Goal: Task Accomplishment & Management: Complete application form

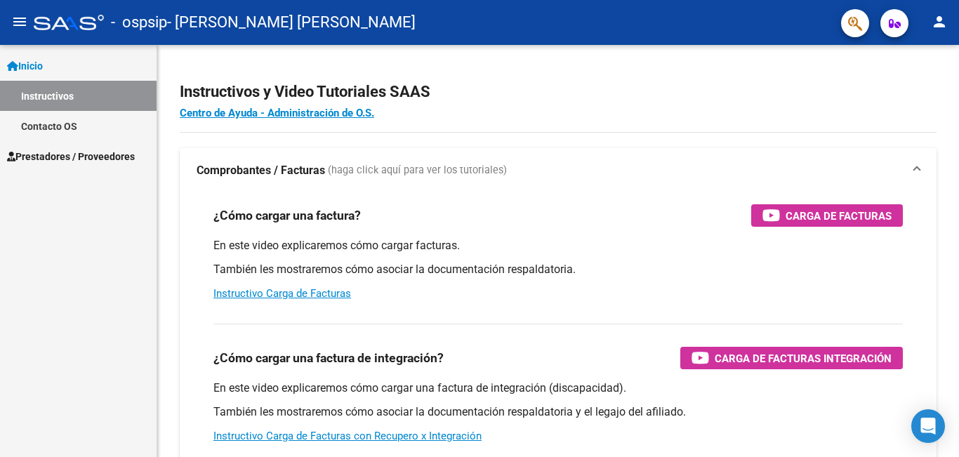
click at [9, 29] on button "menu" at bounding box center [20, 22] width 28 height 28
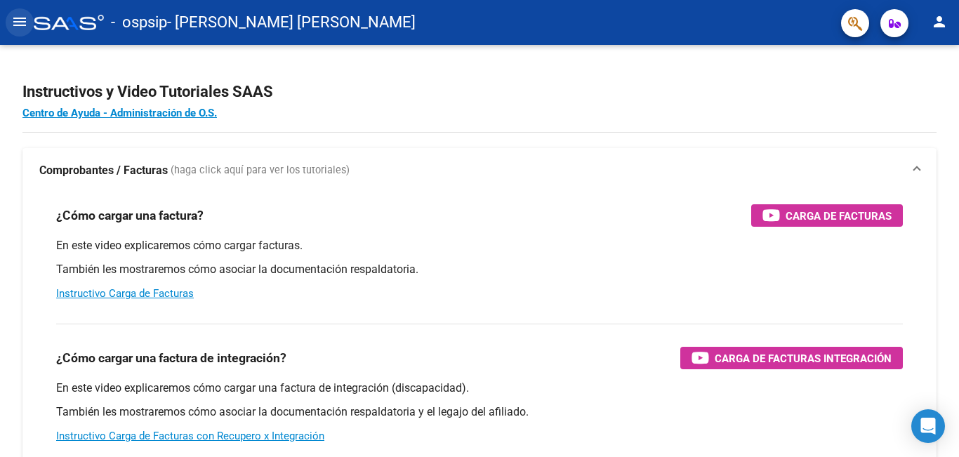
click at [11, 30] on button "menu" at bounding box center [20, 22] width 28 height 28
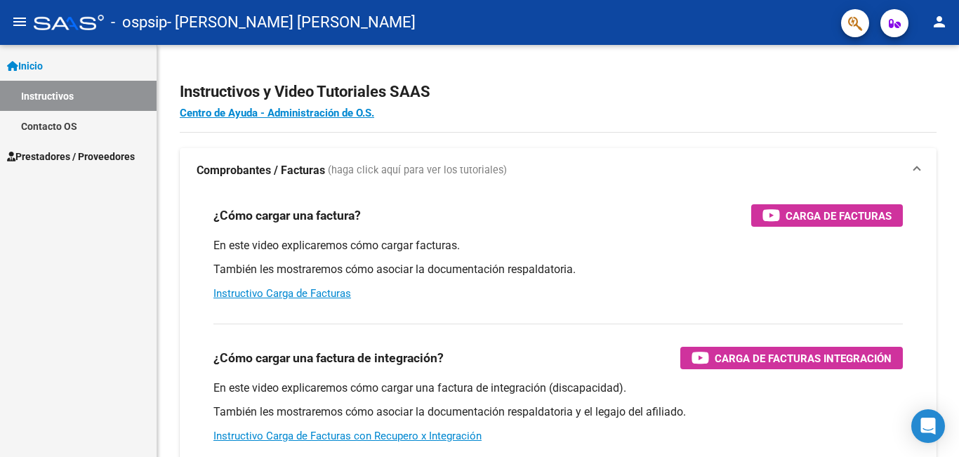
click at [74, 143] on link "Prestadores / Proveedores" at bounding box center [78, 156] width 157 height 30
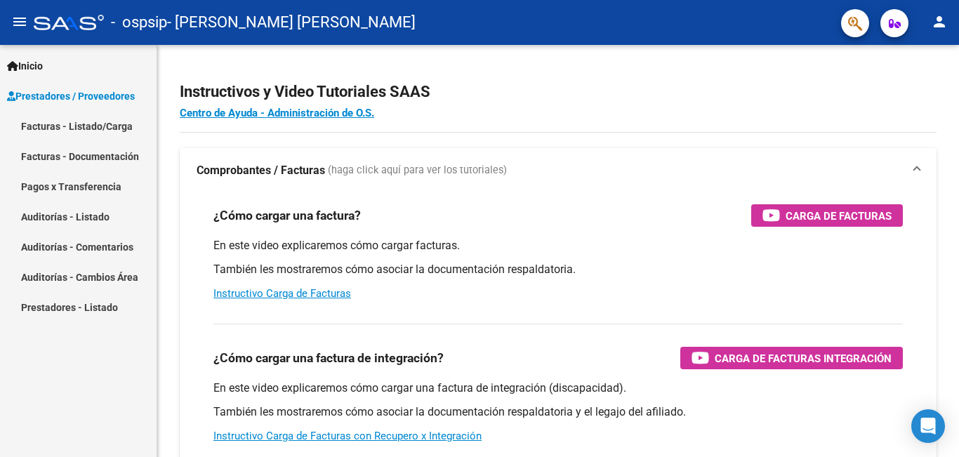
click at [98, 136] on link "Facturas - Listado/Carga" at bounding box center [78, 126] width 157 height 30
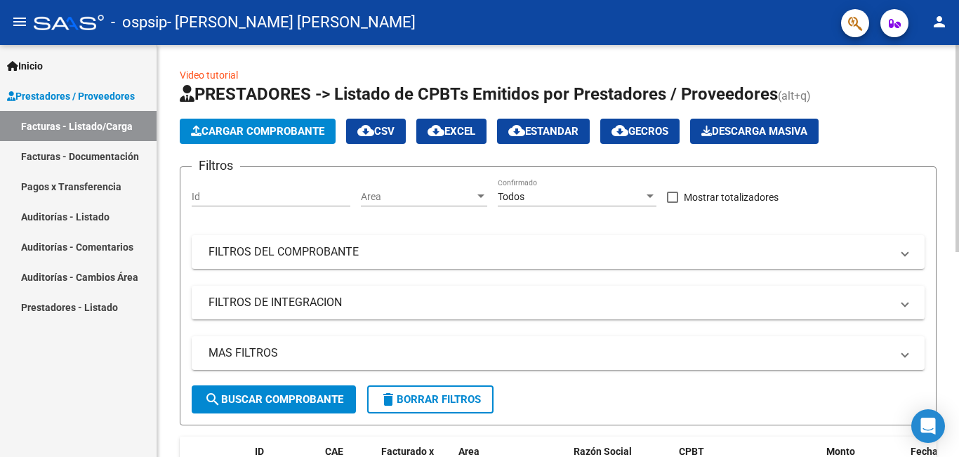
click at [235, 134] on span "Cargar Comprobante" at bounding box center [257, 131] width 133 height 13
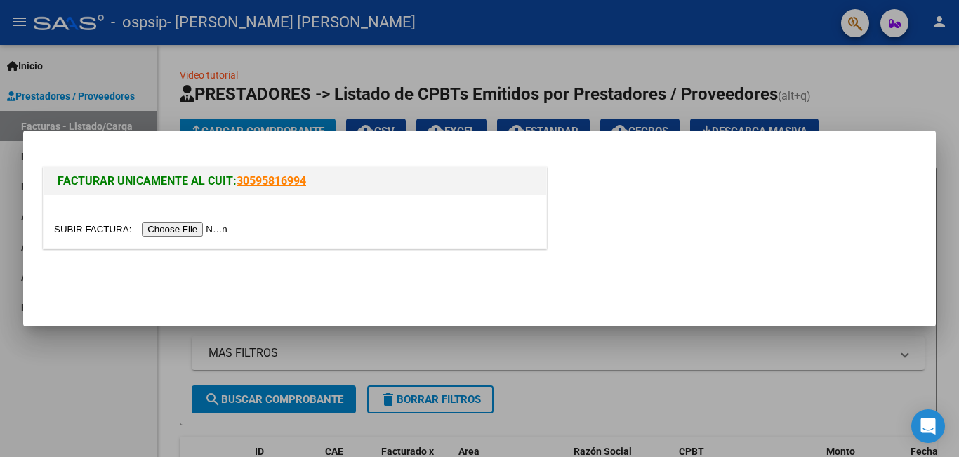
click at [208, 229] on input "file" at bounding box center [143, 229] width 178 height 15
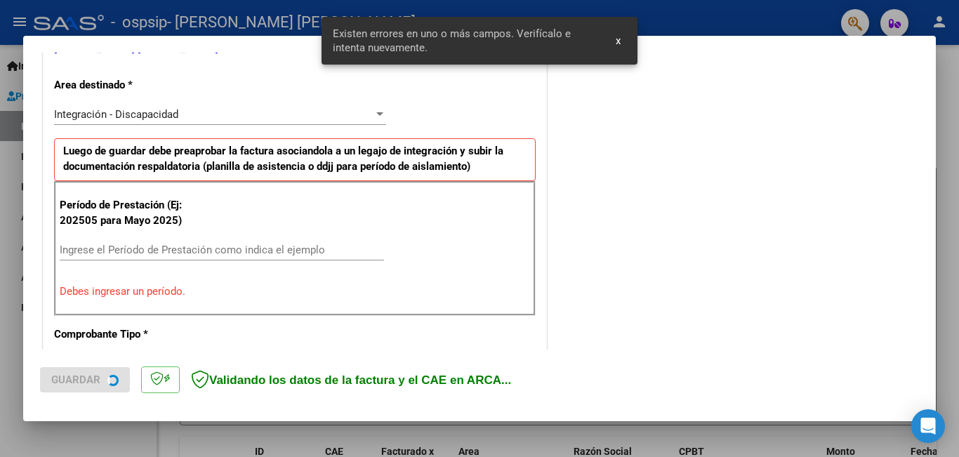
scroll to position [314, 0]
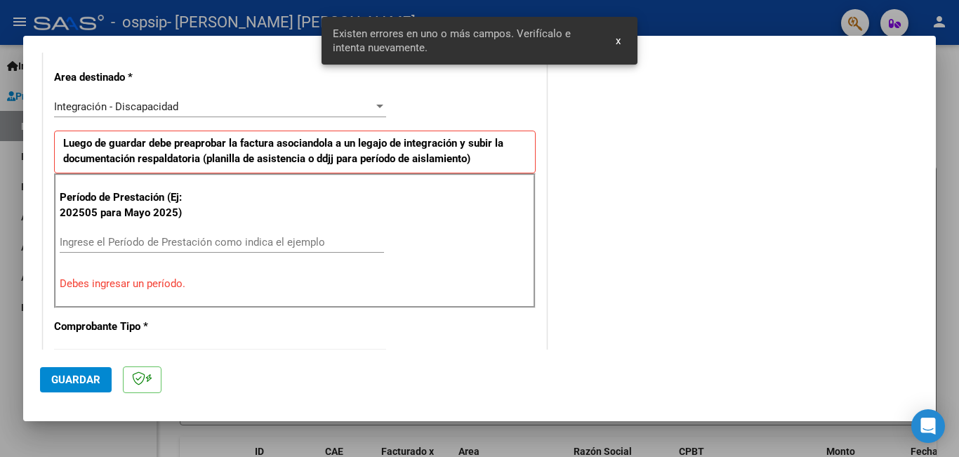
click at [152, 248] on input "Ingrese el Período de Prestación como indica el ejemplo" at bounding box center [222, 242] width 324 height 13
click at [152, 246] on input "Ingrese el Período de Prestación como indica el ejemplo" at bounding box center [222, 242] width 324 height 13
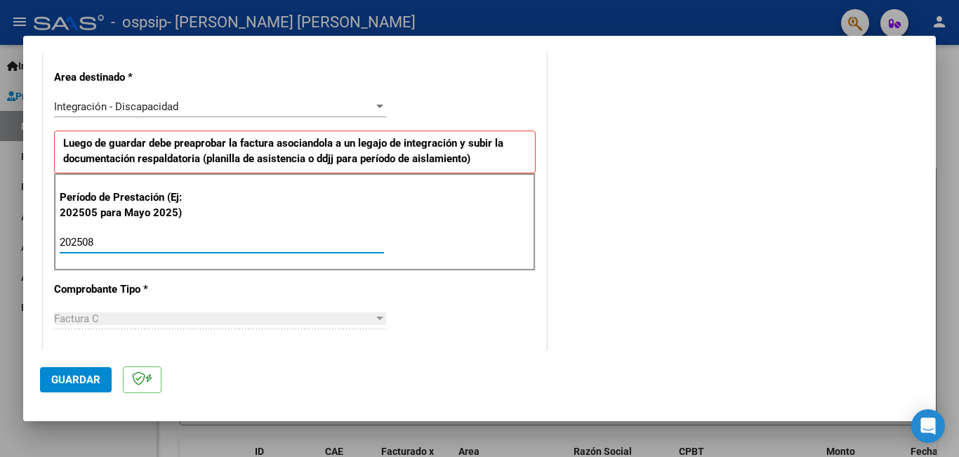
type input "202508"
click at [188, 279] on div "CUIT * 23-38394102-4 Ingresar CUIT ANALISIS PRESTADOR [PERSON_NAME] [PERSON_NAM…" at bounding box center [295, 442] width 503 height 1057
click at [223, 110] on div "Integración - Discapacidad" at bounding box center [214, 106] width 320 height 13
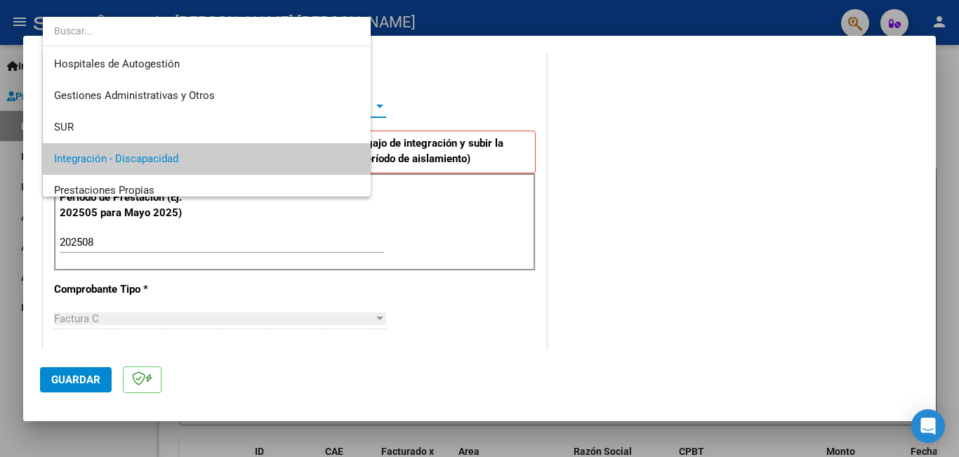
scroll to position [53, 0]
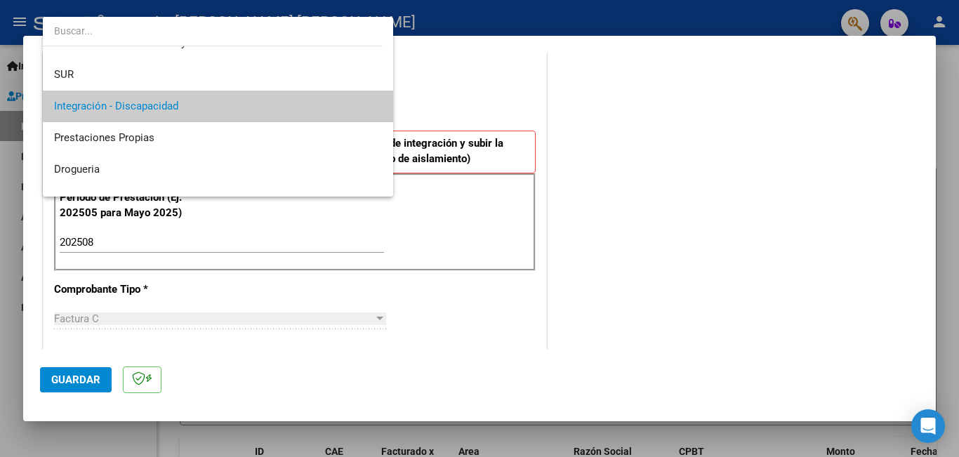
click at [223, 110] on span "Integración - Discapacidad" at bounding box center [218, 107] width 328 height 32
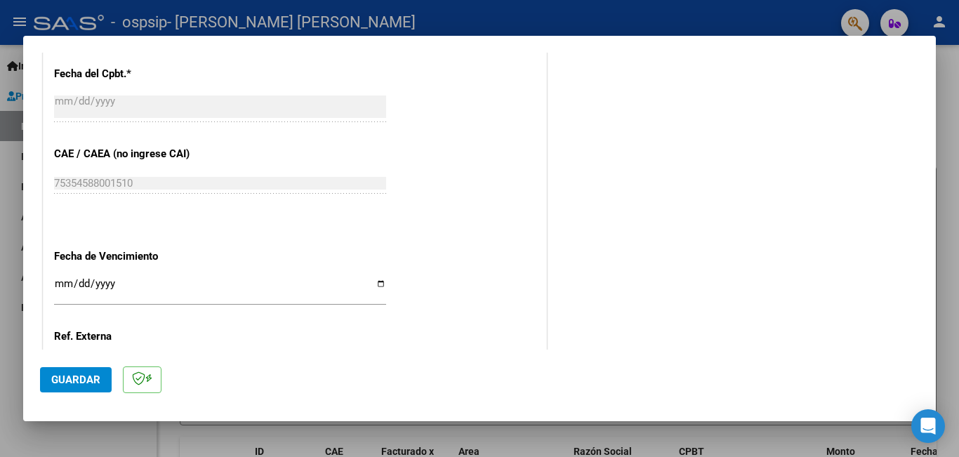
scroll to position [798, 0]
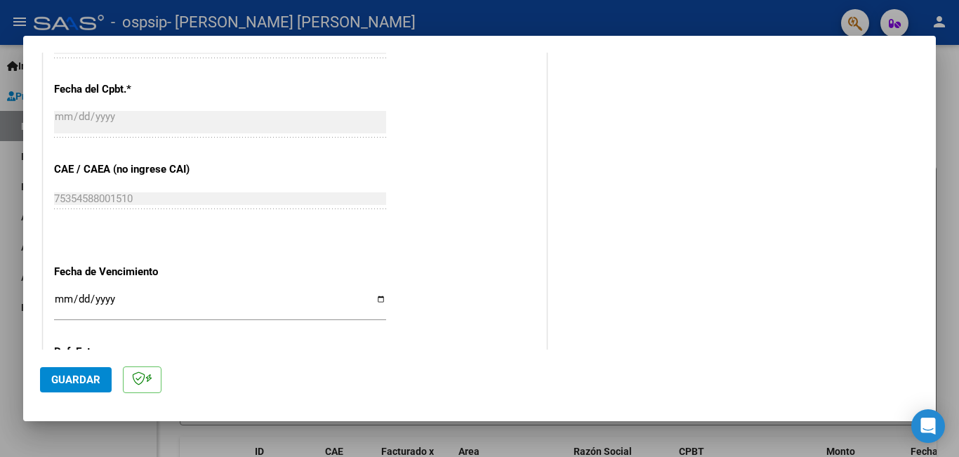
click at [376, 300] on input "Ingresar la fecha" at bounding box center [220, 305] width 332 height 22
type input "[DATE]"
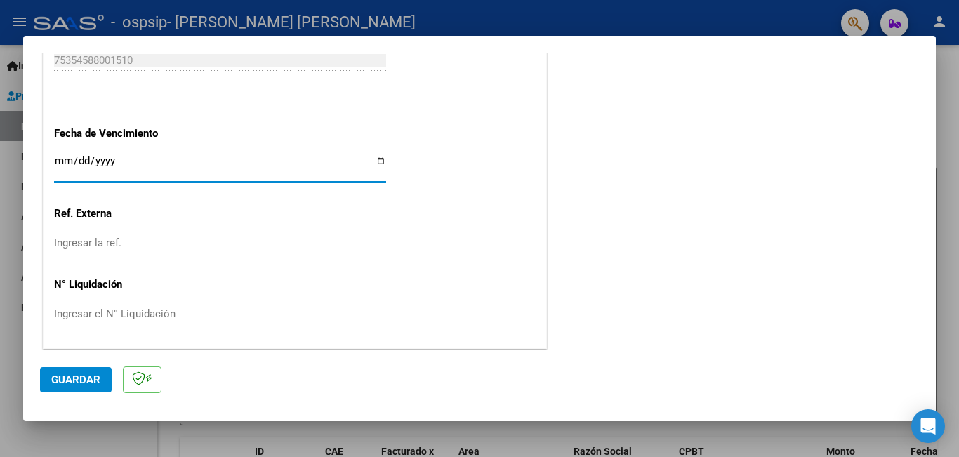
scroll to position [939, 0]
click at [103, 383] on button "Guardar" at bounding box center [76, 379] width 72 height 25
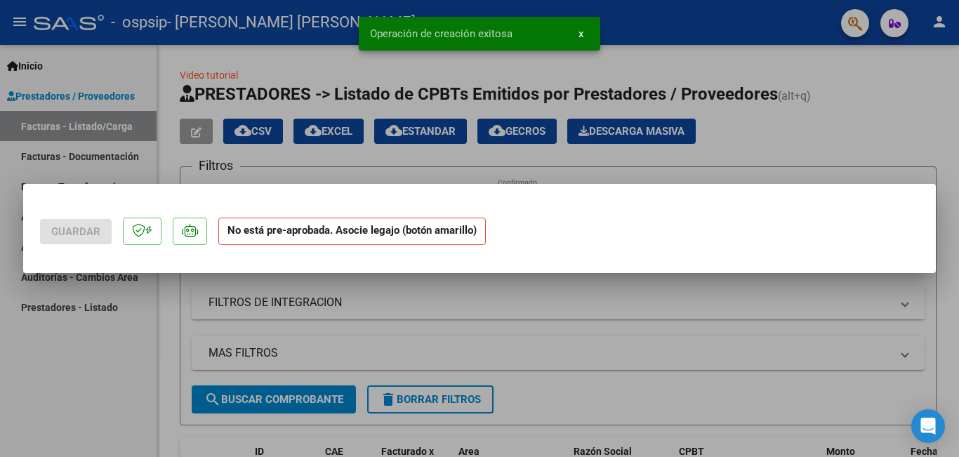
scroll to position [0, 0]
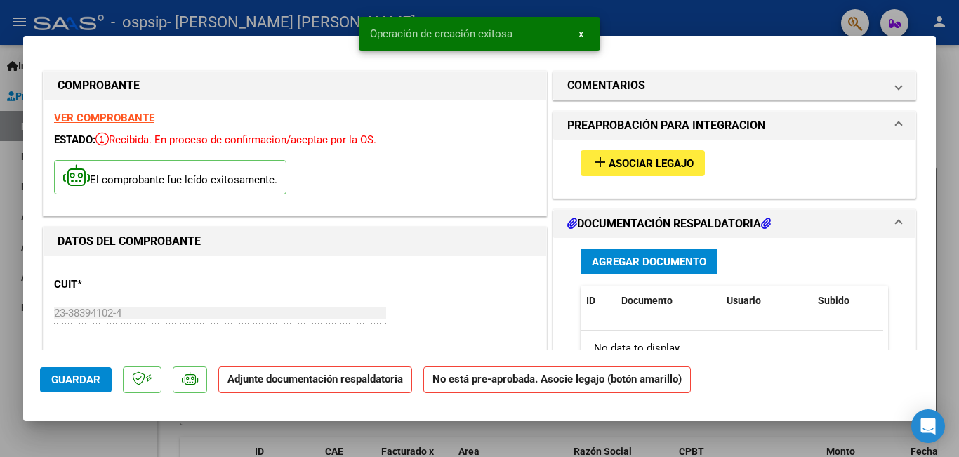
click at [622, 157] on span "add Asociar Legajo" at bounding box center [643, 163] width 102 height 13
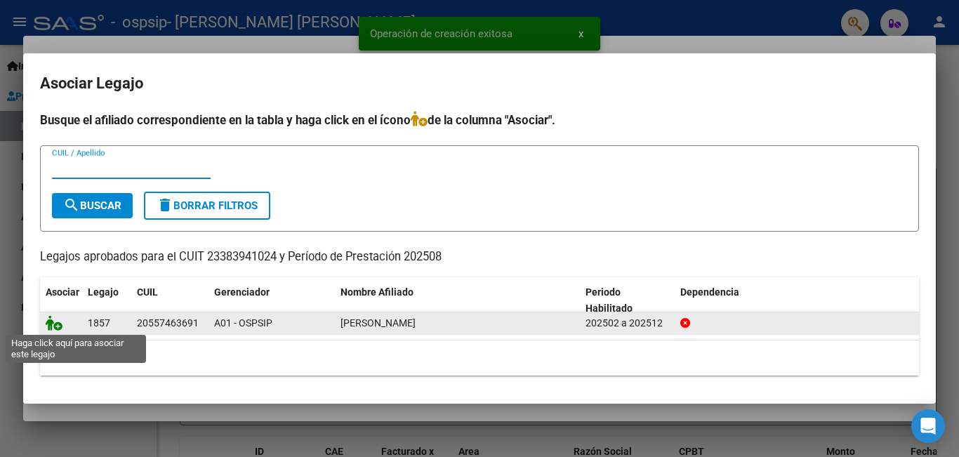
click at [50, 326] on icon at bounding box center [54, 322] width 17 height 15
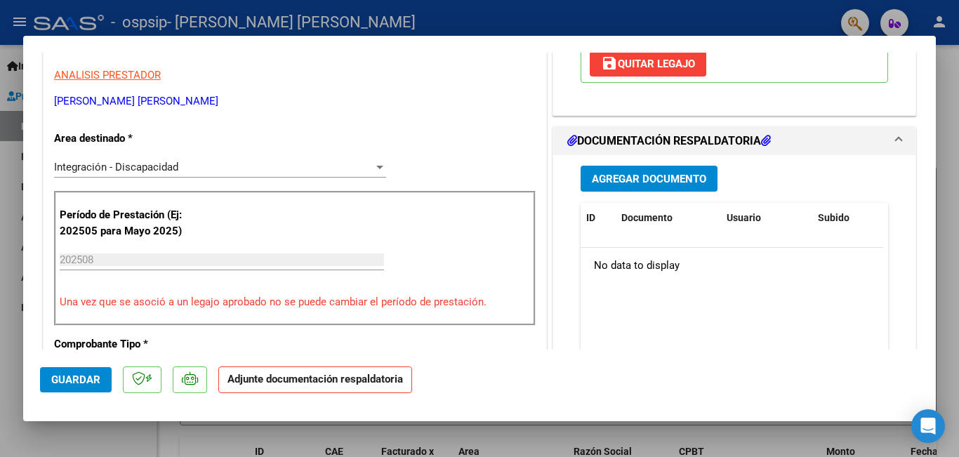
scroll to position [281, 0]
click at [664, 180] on span "Agregar Documento" at bounding box center [649, 178] width 114 height 13
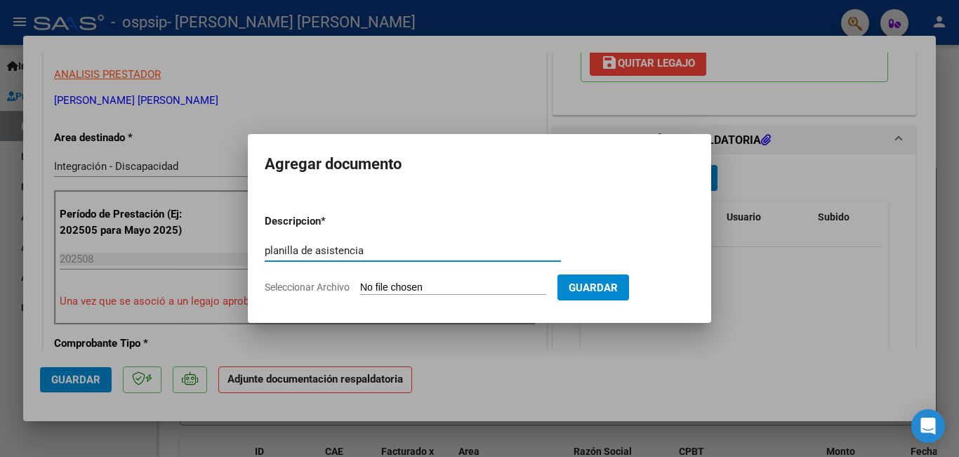
type input "planilla de asistencia"
click at [391, 279] on form "Descripcion * planilla de asistencia Escriba aquí una descripcion Seleccionar A…" at bounding box center [480, 254] width 430 height 103
click at [398, 296] on form "Descripcion * planilla de asistencia Escriba aquí una descripcion Seleccionar A…" at bounding box center [480, 254] width 430 height 103
click at [400, 285] on input "Seleccionar Archivo" at bounding box center [453, 288] width 186 height 13
type input "C:\fakepath\[PERSON_NAME] psico.pdf"
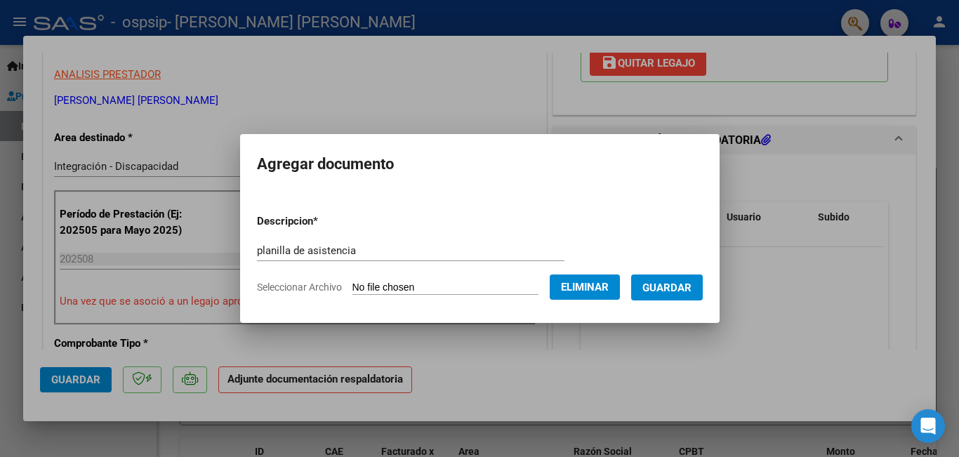
click at [673, 294] on button "Guardar" at bounding box center [667, 288] width 72 height 26
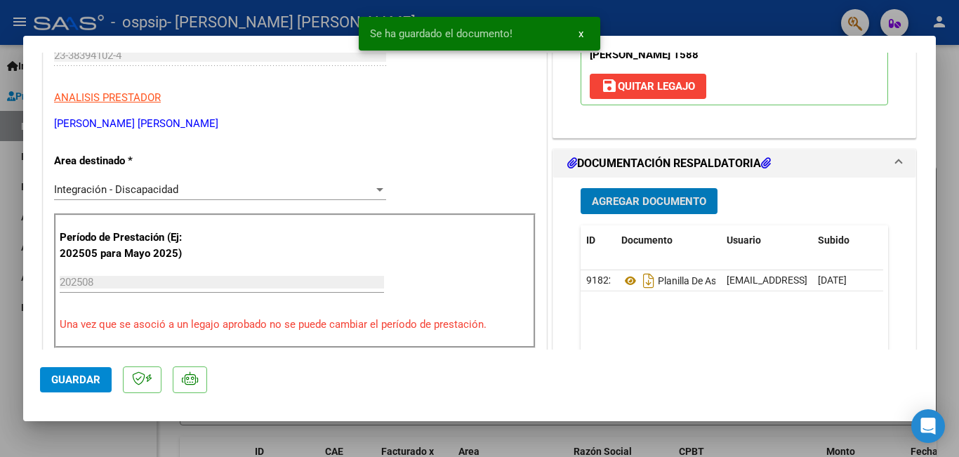
scroll to position [0, 0]
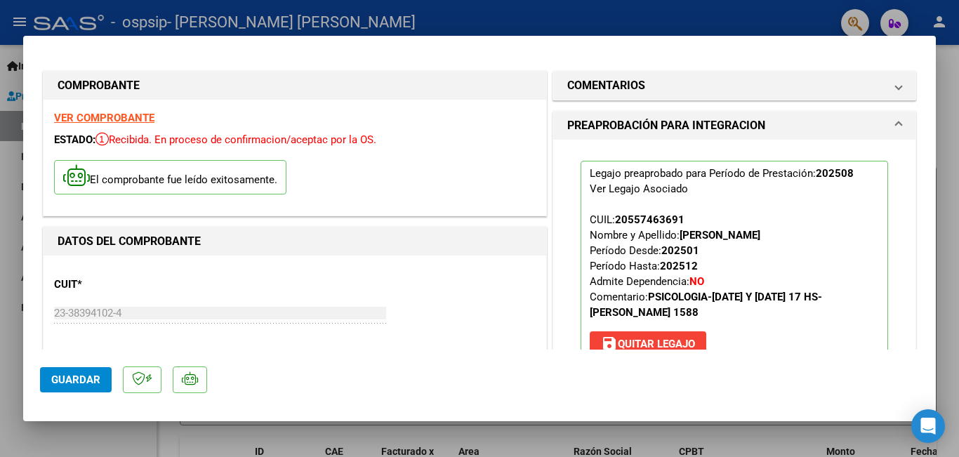
click at [92, 384] on span "Guardar" at bounding box center [75, 380] width 49 height 13
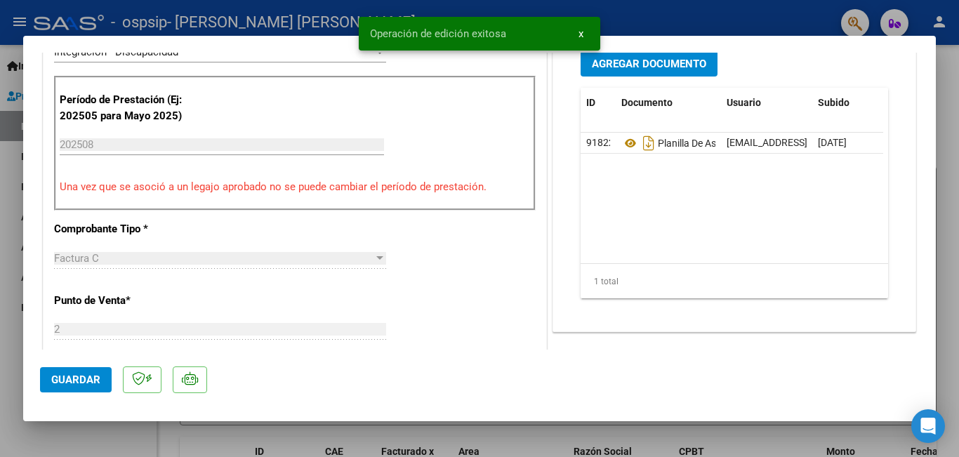
scroll to position [562, 0]
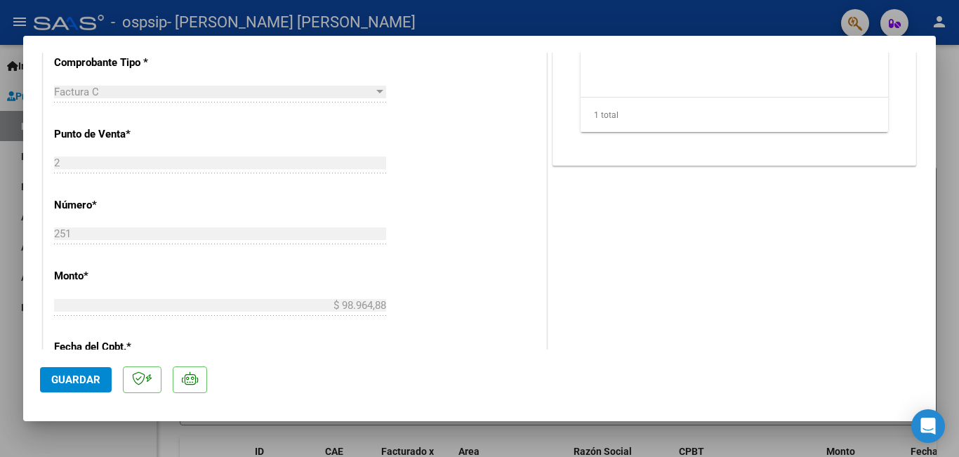
click at [138, 429] on div at bounding box center [479, 228] width 959 height 457
type input "$ 0,00"
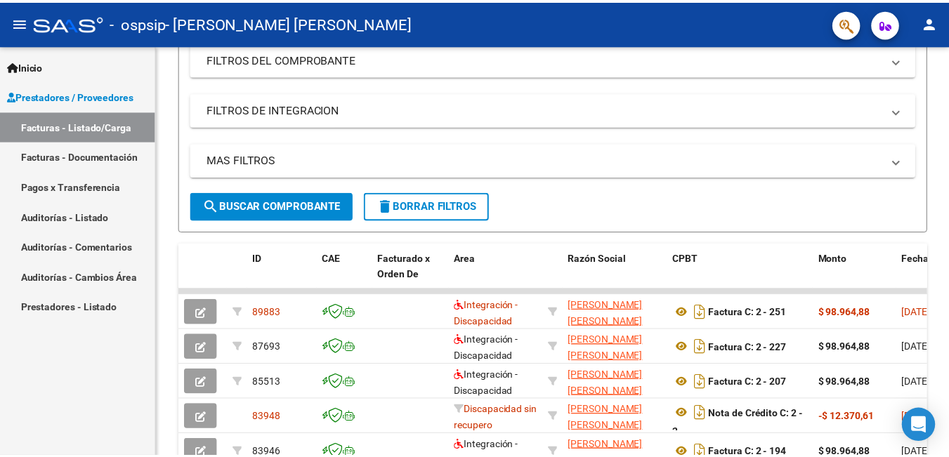
scroll to position [0, 0]
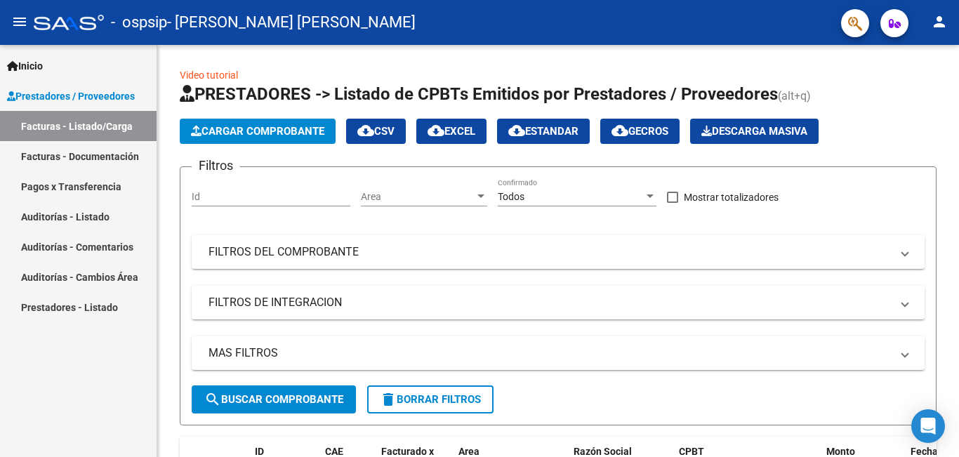
click at [936, 39] on mat-toolbar "menu - ospsip - [PERSON_NAME] [PERSON_NAME] person" at bounding box center [479, 22] width 959 height 45
click at [933, 13] on mat-icon "person" at bounding box center [939, 21] width 17 height 17
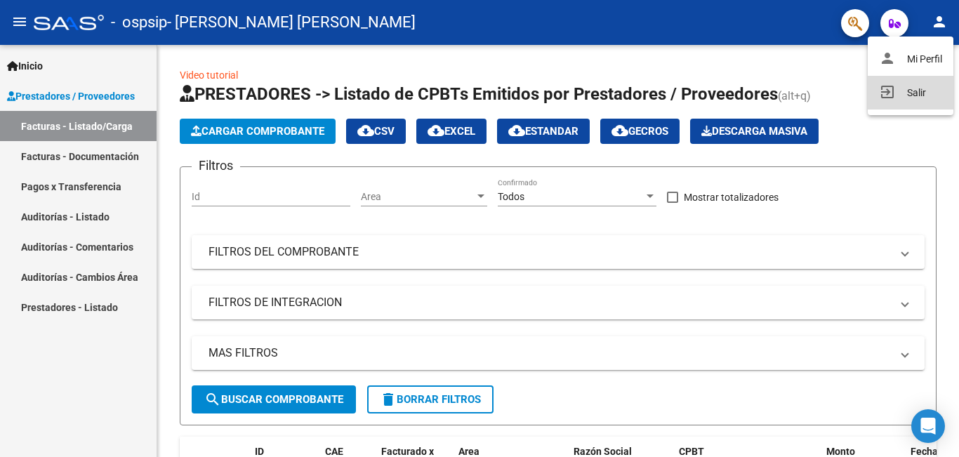
click at [923, 81] on button "exit_to_app Salir" at bounding box center [911, 93] width 86 height 34
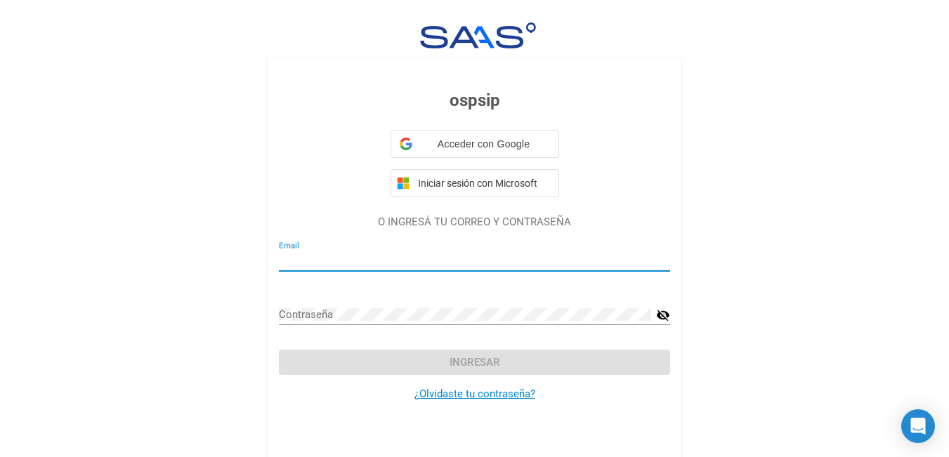
type input "[EMAIL_ADDRESS][DOMAIN_NAME]"
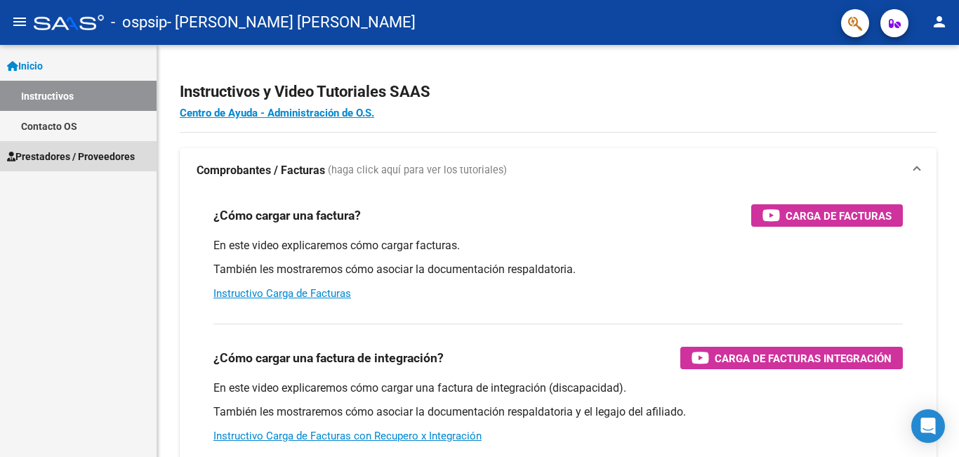
click at [62, 152] on span "Prestadores / Proveedores" at bounding box center [71, 156] width 128 height 15
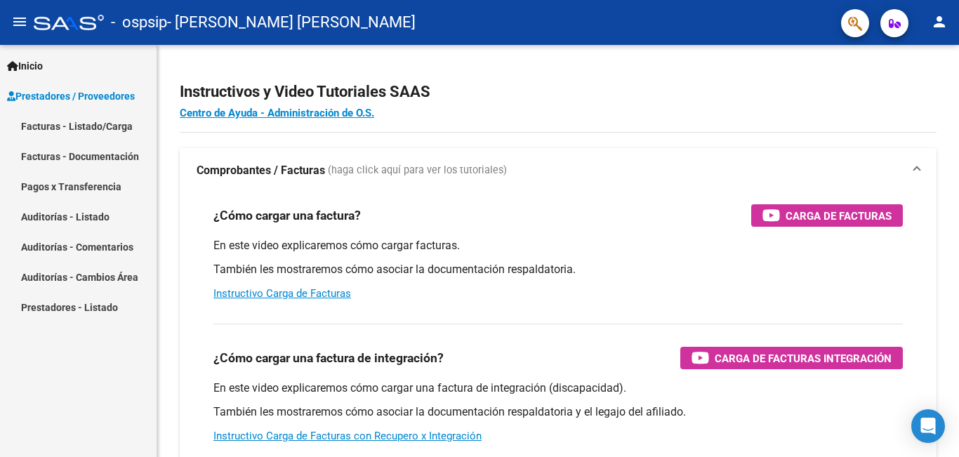
click at [86, 129] on link "Facturas - Listado/Carga" at bounding box center [78, 126] width 157 height 30
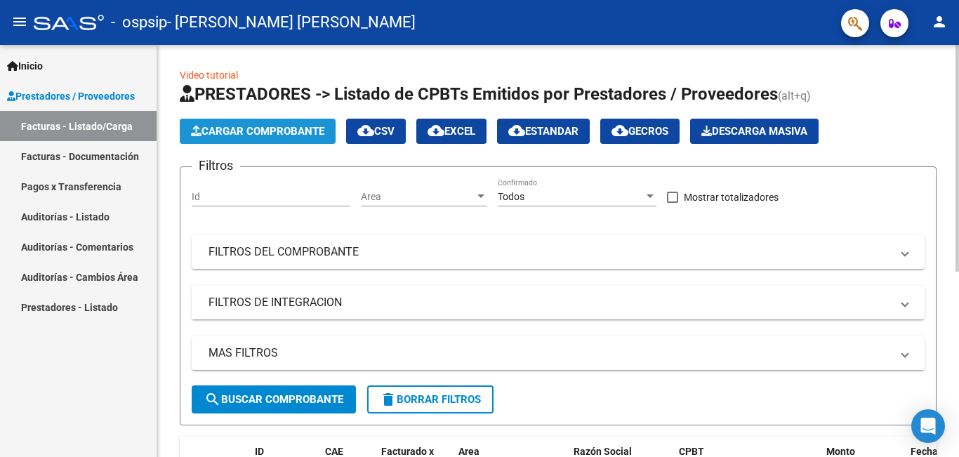
click at [283, 136] on span "Cargar Comprobante" at bounding box center [257, 131] width 133 height 13
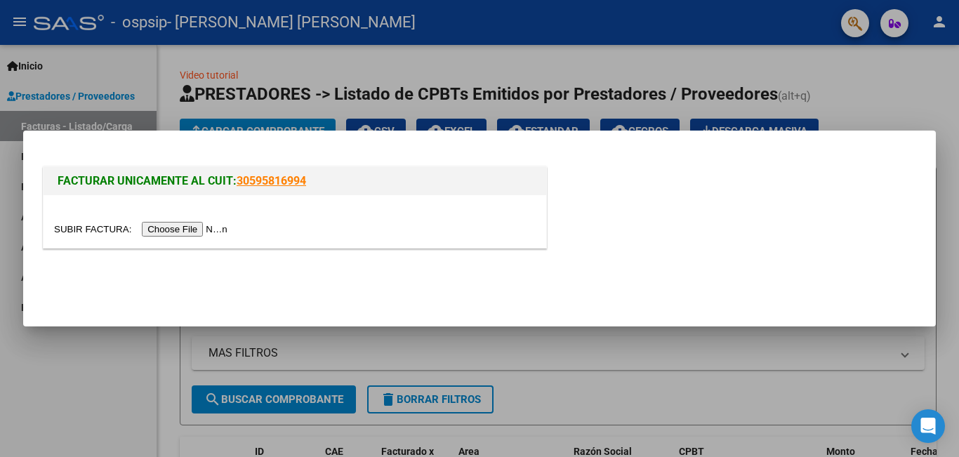
click at [155, 228] on input "file" at bounding box center [143, 229] width 178 height 15
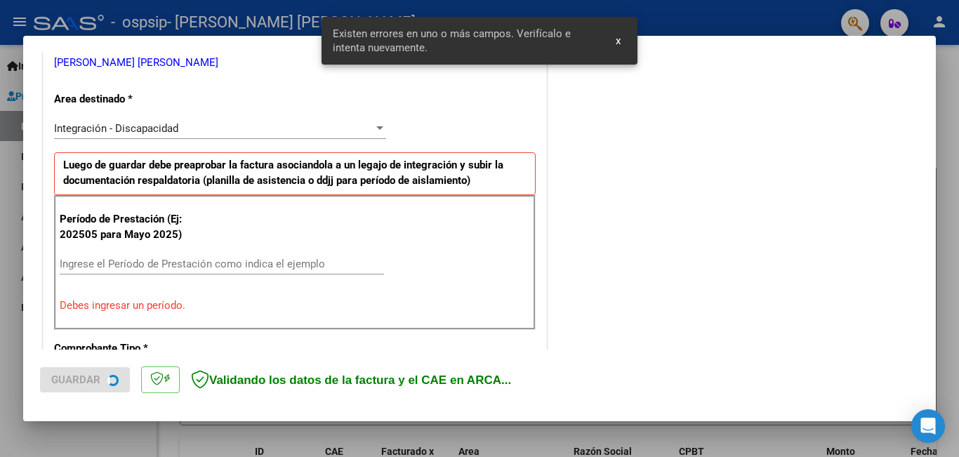
scroll to position [314, 0]
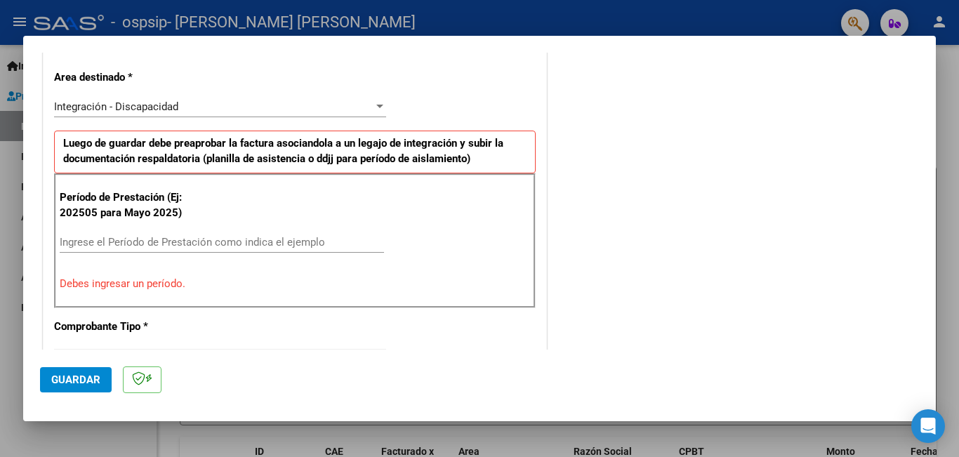
click at [286, 244] on input "Ingrese el Período de Prestación como indica el ejemplo" at bounding box center [222, 242] width 324 height 13
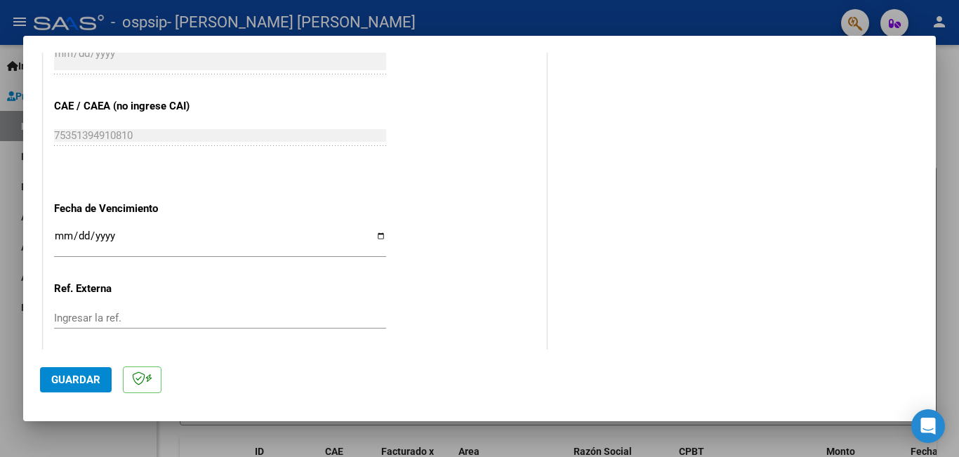
scroll to position [876, 0]
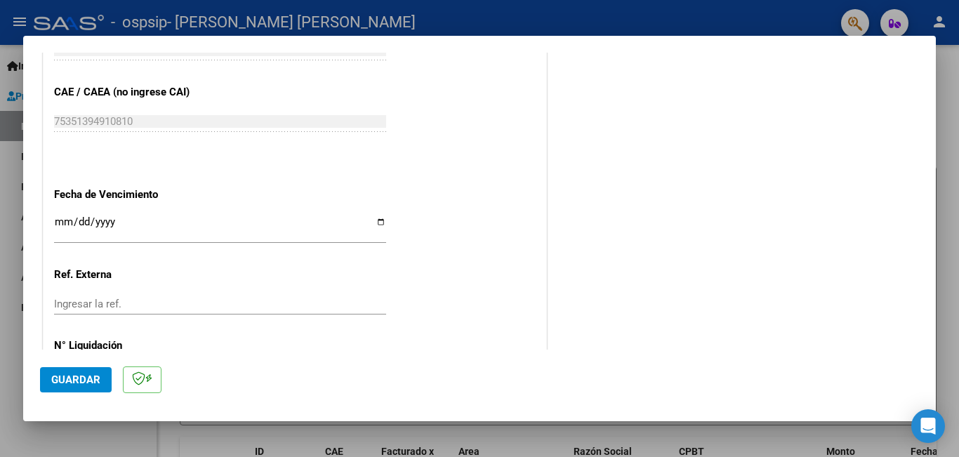
type input "202508"
click at [378, 228] on input "Ingresar la fecha" at bounding box center [220, 227] width 332 height 22
type input "2025-09-11"
click at [89, 374] on button "Guardar" at bounding box center [76, 379] width 72 height 25
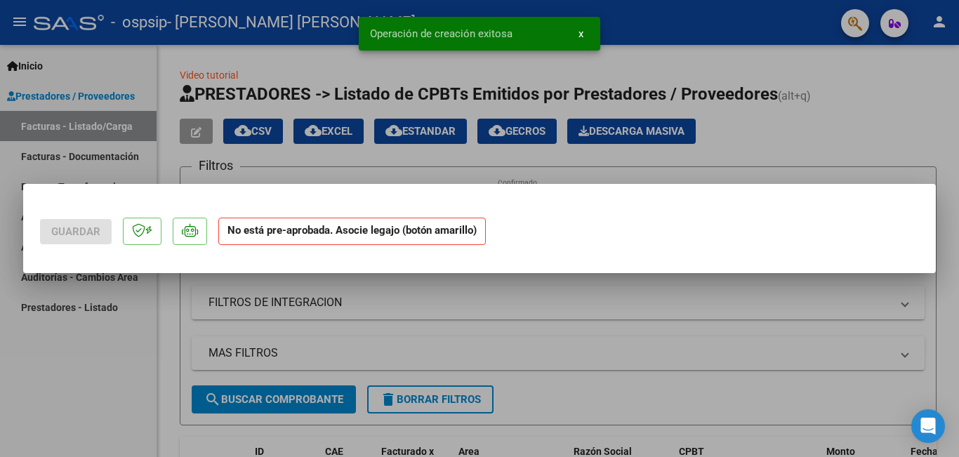
scroll to position [0, 0]
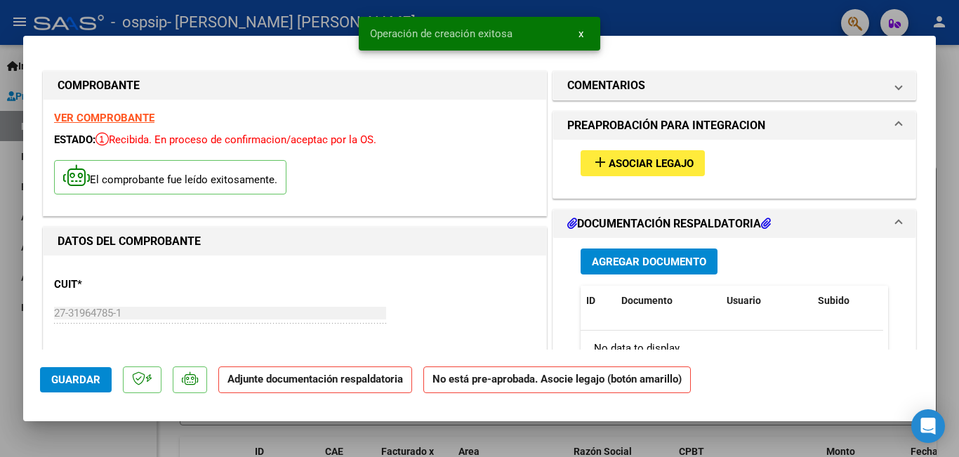
click at [609, 169] on span "Asociar Legajo" at bounding box center [651, 163] width 85 height 13
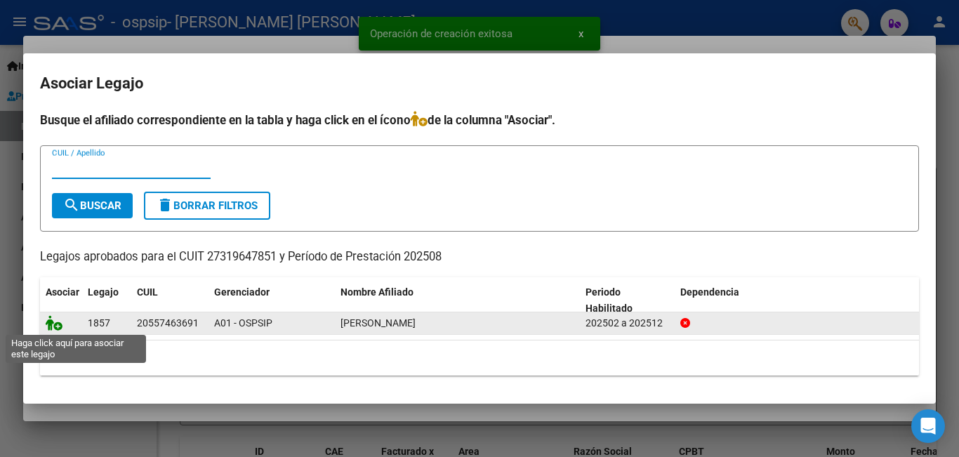
drag, startPoint x: 46, startPoint y: 327, endPoint x: 51, endPoint y: 332, distance: 7.5
click at [46, 328] on icon at bounding box center [54, 322] width 17 height 15
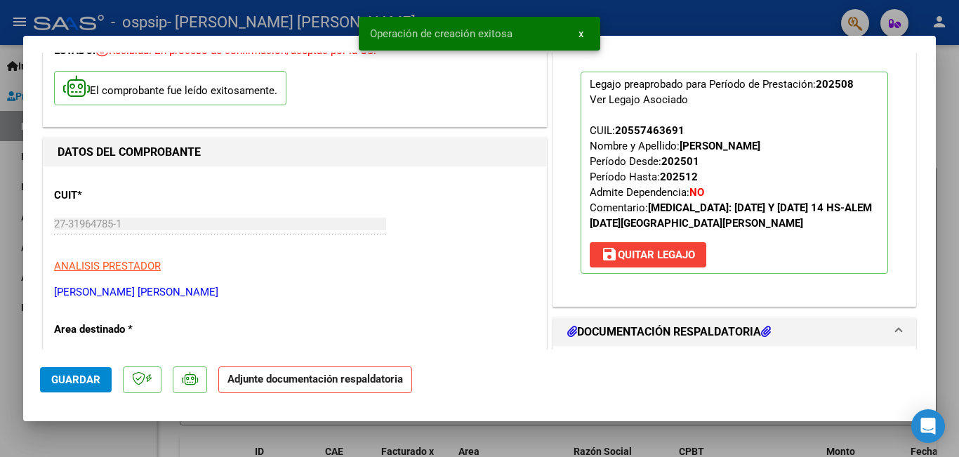
scroll to position [211, 0]
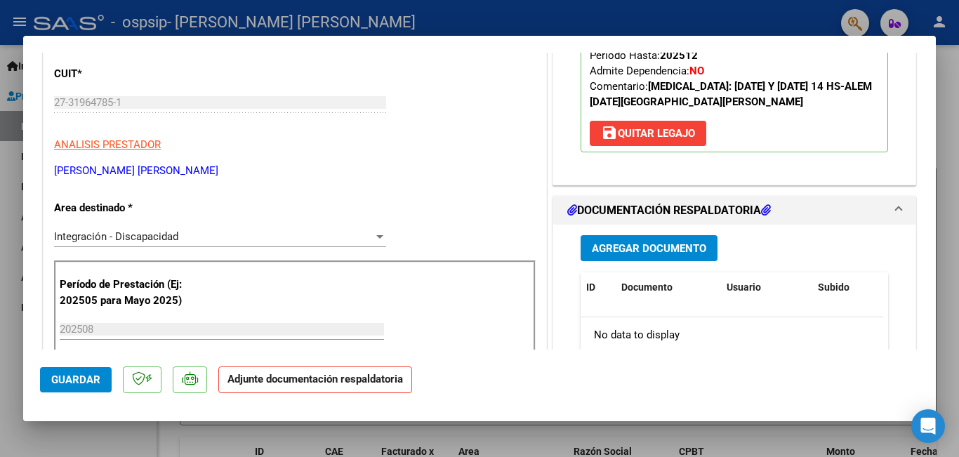
click at [657, 259] on button "Agregar Documento" at bounding box center [649, 248] width 137 height 26
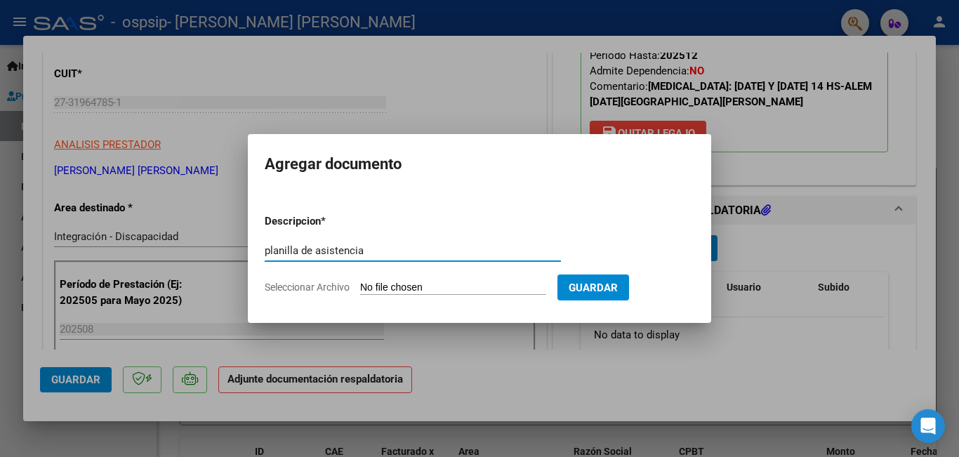
type input "planilla de asistencia"
click at [410, 290] on input "Seleccionar Archivo" at bounding box center [453, 288] width 186 height 13
type input "C:\fakepath\Gonzalo agosto psicom.pdf"
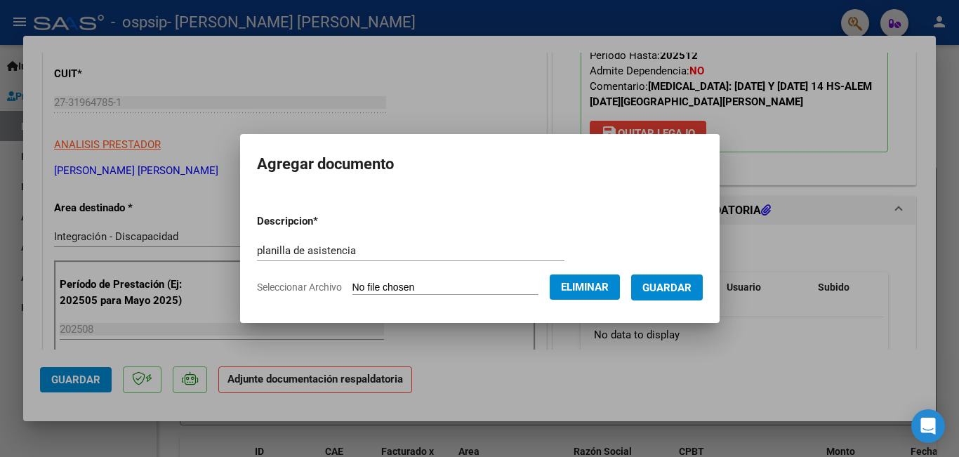
click at [595, 284] on span "Eliminar" at bounding box center [585, 287] width 48 height 13
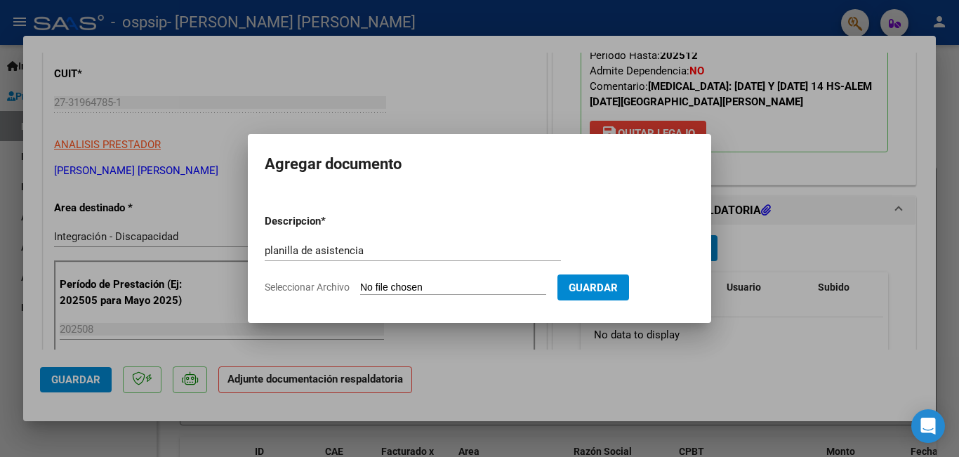
click at [607, 288] on span "Guardar" at bounding box center [593, 288] width 49 height 13
click at [420, 287] on input "Seleccionar Archivo" at bounding box center [453, 288] width 186 height 13
type input "C:\fakepath\Gonzalo agosto psicom.pdf"
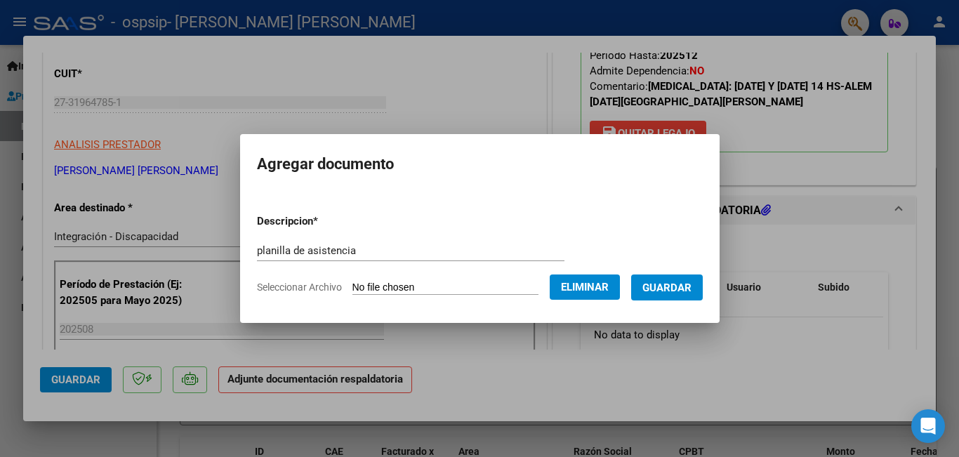
click at [602, 282] on span "Eliminar" at bounding box center [585, 287] width 48 height 13
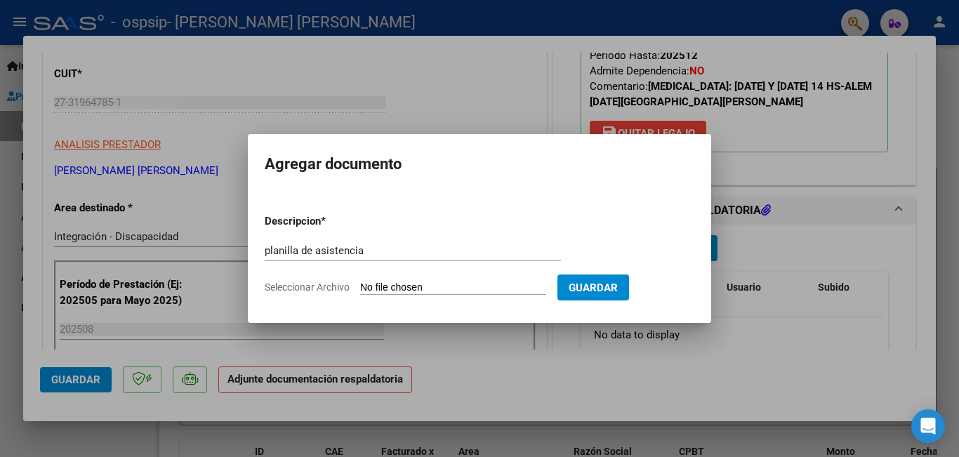
click at [535, 289] on input "Seleccionar Archivo" at bounding box center [453, 288] width 186 height 13
type input "C:\fakepath\Gonzalo agosto psicom.pdf"
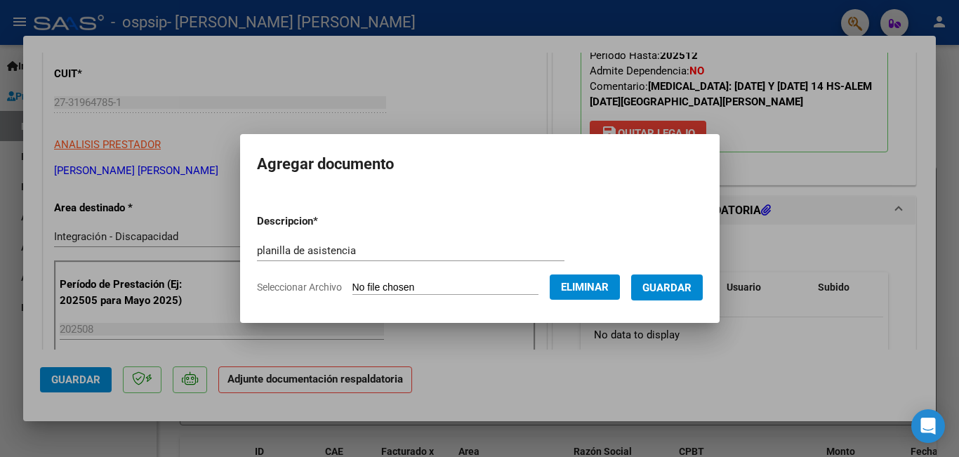
click at [680, 296] on button "Guardar" at bounding box center [667, 288] width 72 height 26
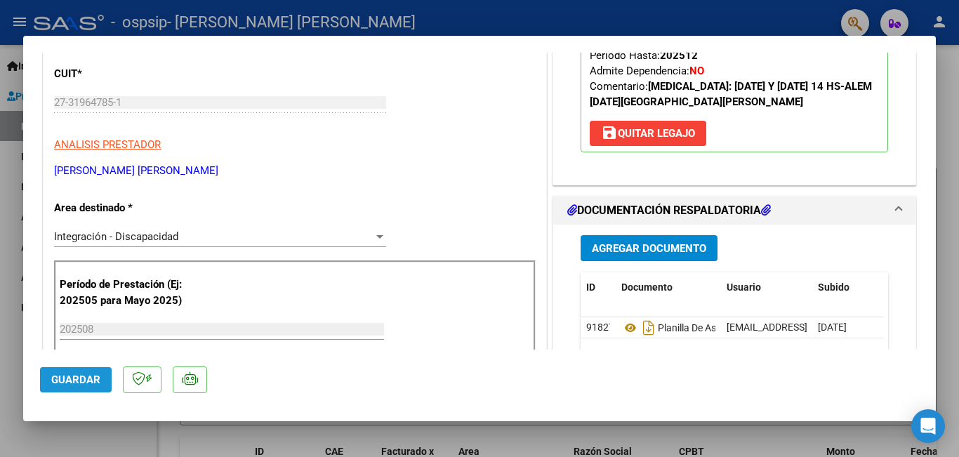
click at [77, 373] on button "Guardar" at bounding box center [76, 379] width 72 height 25
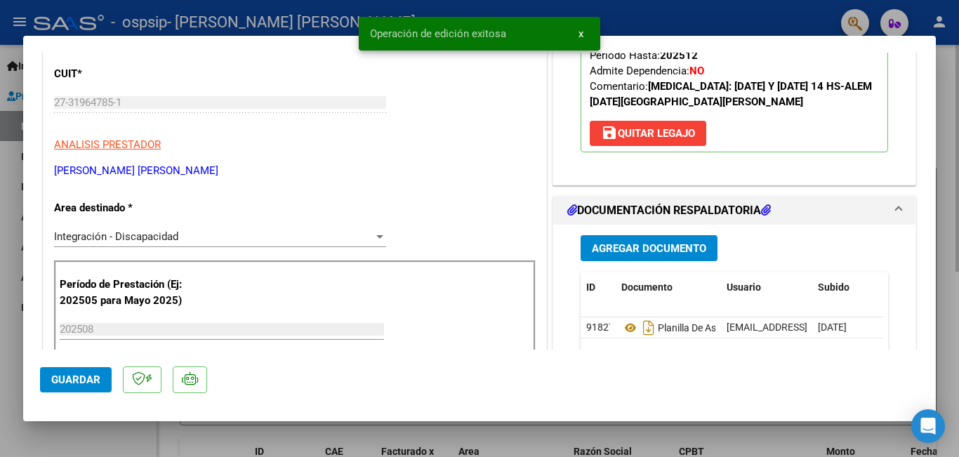
click at [442, 426] on div at bounding box center [479, 228] width 959 height 457
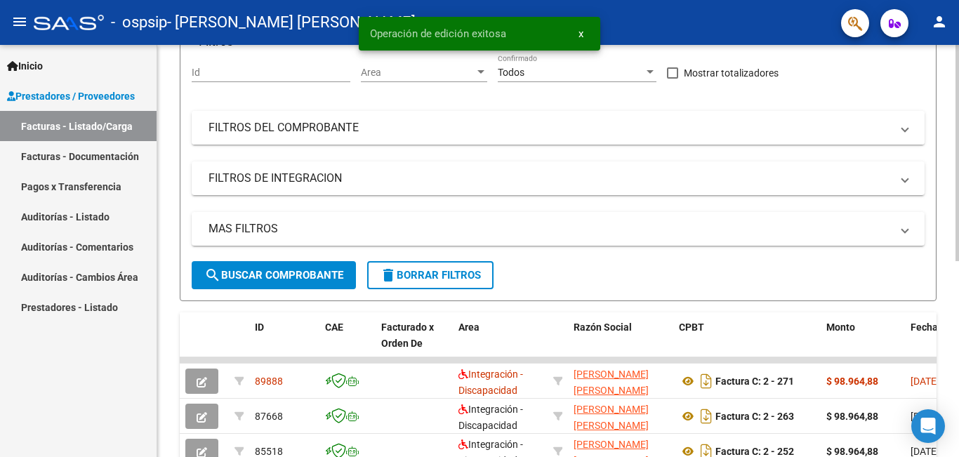
scroll to position [0, 0]
